Goal: Navigation & Orientation: Find specific page/section

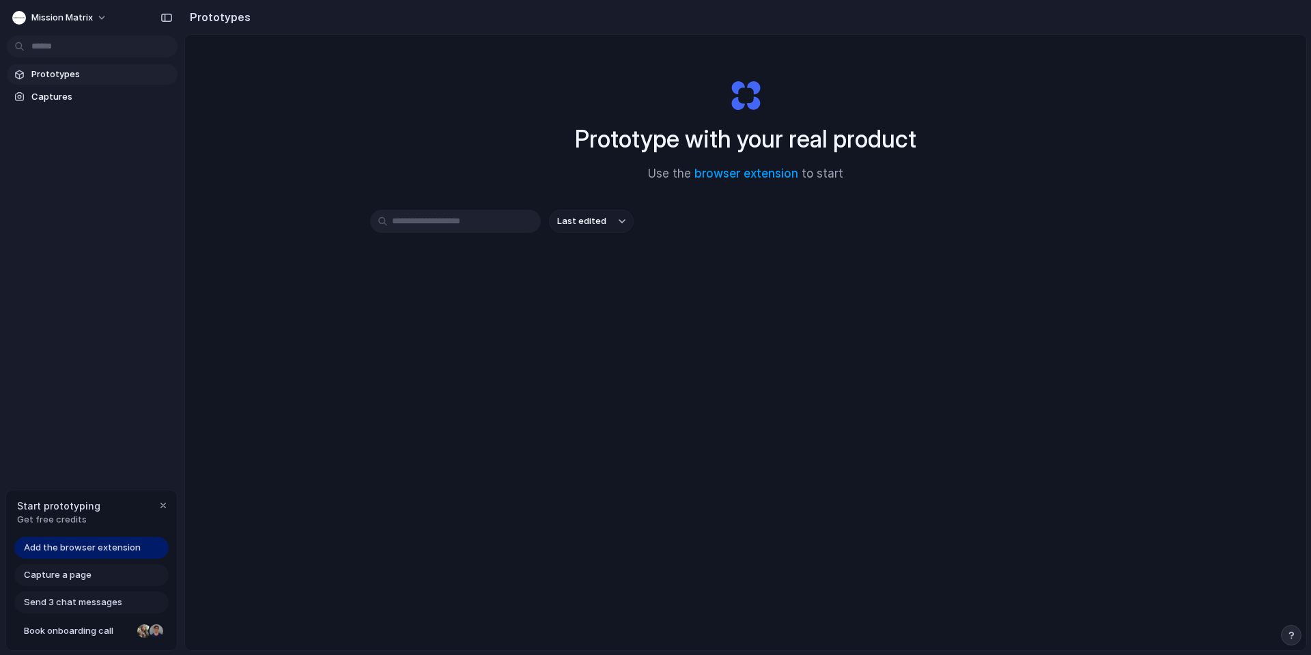
click at [61, 71] on span "Prototypes" at bounding box center [101, 75] width 141 height 14
click at [60, 92] on span "Captures" at bounding box center [101, 97] width 141 height 14
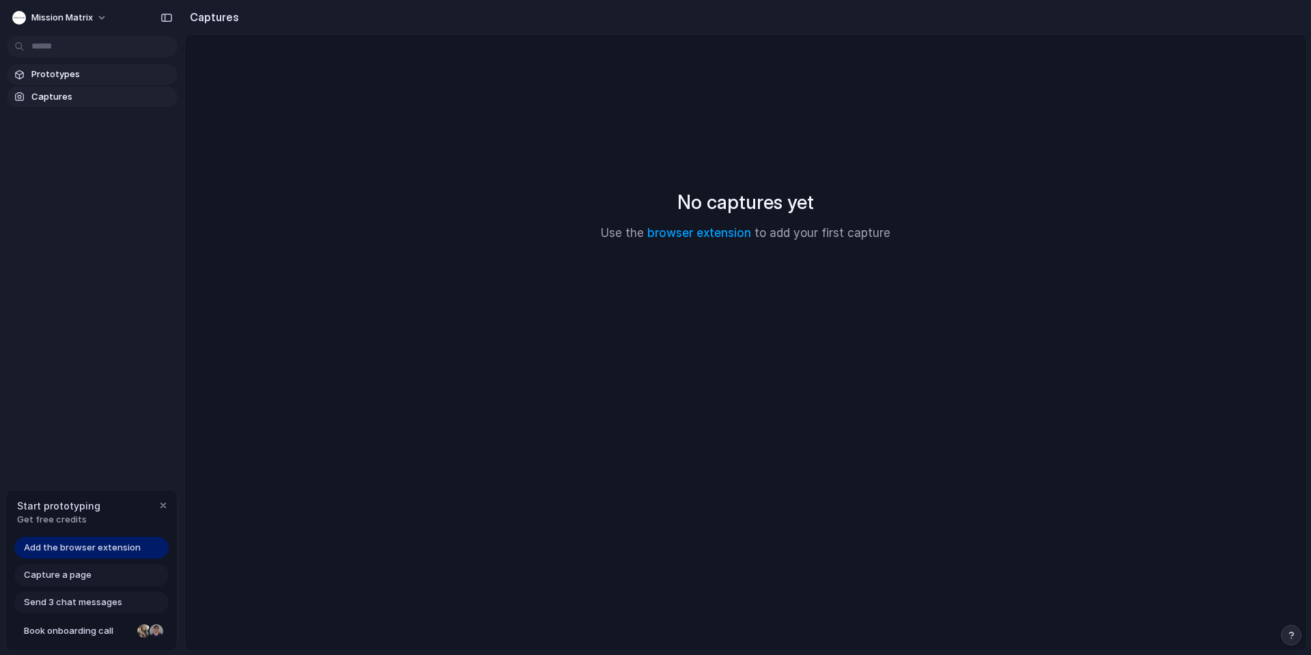
click at [67, 76] on span "Prototypes" at bounding box center [101, 75] width 141 height 14
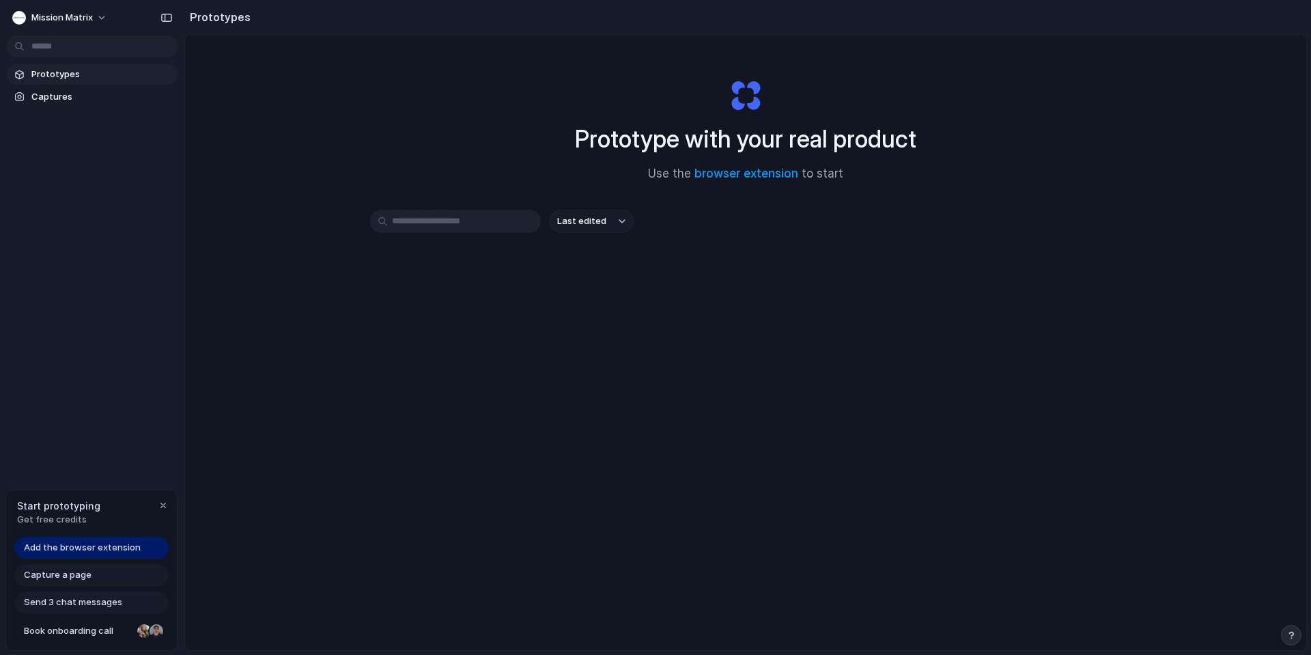
click at [591, 225] on span "Last edited" at bounding box center [581, 221] width 49 height 14
click at [591, 225] on div "Last edited Last created Alphabetical" at bounding box center [655, 327] width 1311 height 655
click at [479, 224] on input "text" at bounding box center [455, 221] width 171 height 23
click at [733, 257] on div "Last edited" at bounding box center [745, 270] width 751 height 120
